Goal: Information Seeking & Learning: Learn about a topic

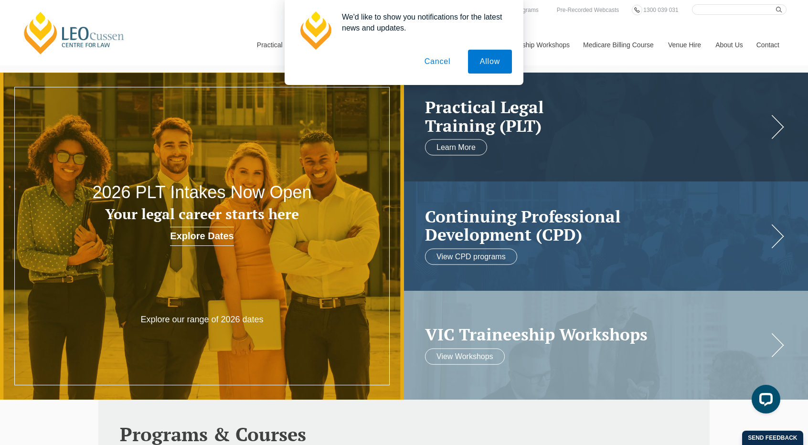
click at [440, 61] on button "Cancel" at bounding box center [438, 62] width 50 height 24
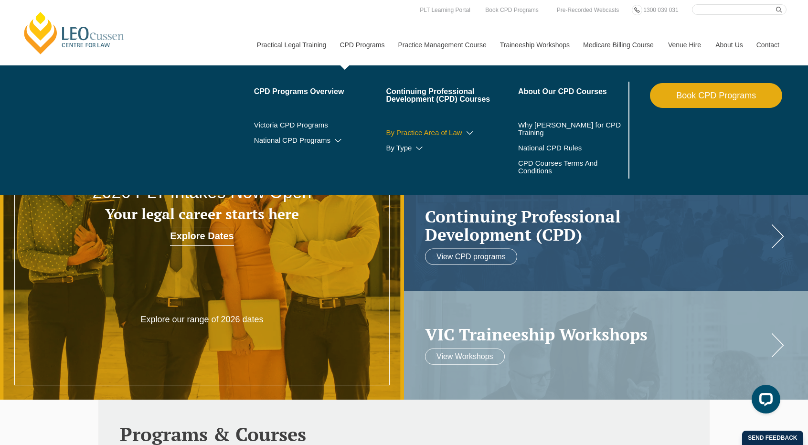
click at [426, 134] on link "By Practice Area of Law" at bounding box center [452, 133] width 132 height 8
